Goal: Task Accomplishment & Management: Complete application form

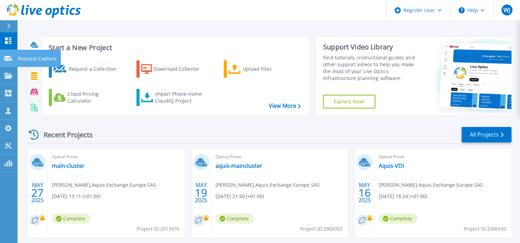
click at [44, 55] on p "Request Capture" at bounding box center [37, 59] width 39 height 18
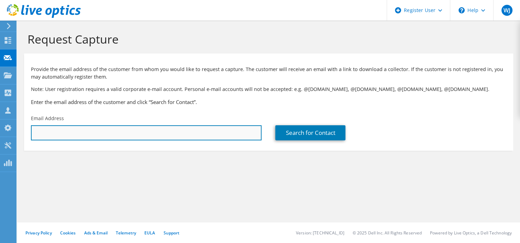
click at [101, 129] on input "text" at bounding box center [146, 132] width 231 height 15
paste input "[PERSON_NAME] <[PERSON_NAME][EMAIL_ADDRESS][PERSON_NAME][DOMAIN_NAME]>"
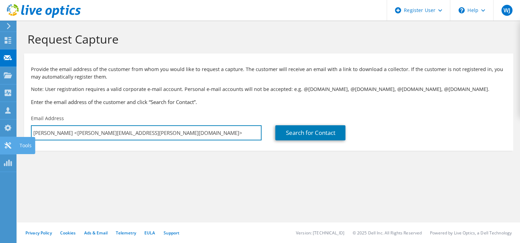
drag, startPoint x: 73, startPoint y: 133, endPoint x: 2, endPoint y: 141, distance: 70.8
click at [2, 141] on div "WJ Dell User [PERSON_NAME] [PERSON_NAME][EMAIL_ADDRESS][PERSON_NAME][DOMAIN_NAM…" at bounding box center [260, 121] width 520 height 243
click at [72, 131] on input "[PERSON_NAME] <[PERSON_NAME][EMAIL_ADDRESS][PERSON_NAME][DOMAIN_NAME]>" at bounding box center [146, 132] width 231 height 15
drag, startPoint x: 72, startPoint y: 131, endPoint x: 30, endPoint y: 133, distance: 41.6
click at [30, 133] on div "Email Address [PERSON_NAME] <[PERSON_NAME][EMAIL_ADDRESS][PERSON_NAME][DOMAIN_N…" at bounding box center [146, 128] width 244 height 32
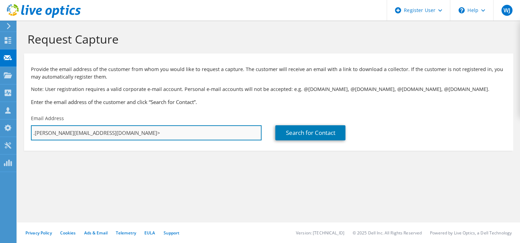
click at [99, 132] on input ".[PERSON_NAME][EMAIL_ADDRESS][DOMAIN_NAME]>" at bounding box center [146, 132] width 231 height 15
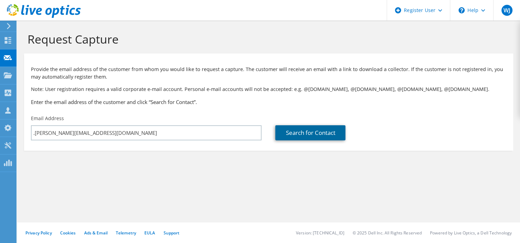
click at [313, 131] on link "Search for Contact" at bounding box center [310, 132] width 70 height 15
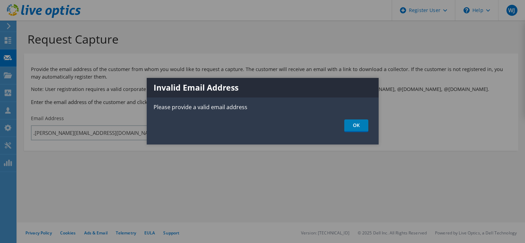
click at [39, 130] on div at bounding box center [262, 121] width 525 height 243
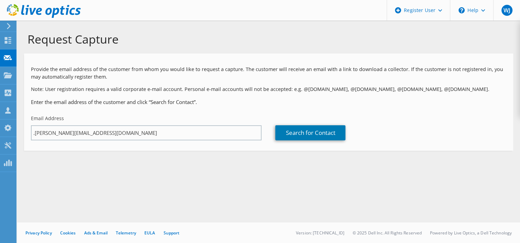
click at [32, 132] on div "Request Capture Provide the email address of the customer from whom you would l…" at bounding box center [268, 132] width 503 height 223
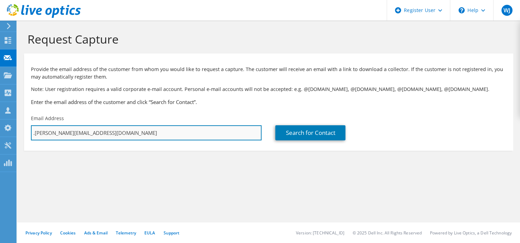
click at [32, 132] on input ".[PERSON_NAME][EMAIL_ADDRESS][DOMAIN_NAME]" at bounding box center [146, 132] width 231 height 15
type input "[EMAIL_ADDRESS][PERSON_NAME][DOMAIN_NAME]"
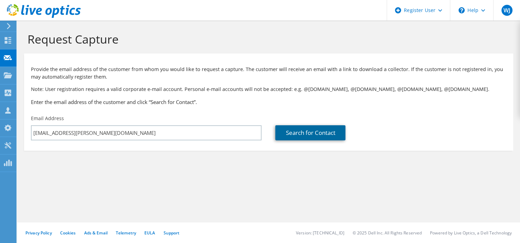
click at [326, 130] on link "Search for Contact" at bounding box center [310, 132] width 70 height 15
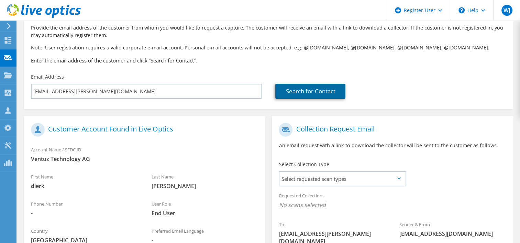
scroll to position [14, 0]
